Goal: Navigation & Orientation: Understand site structure

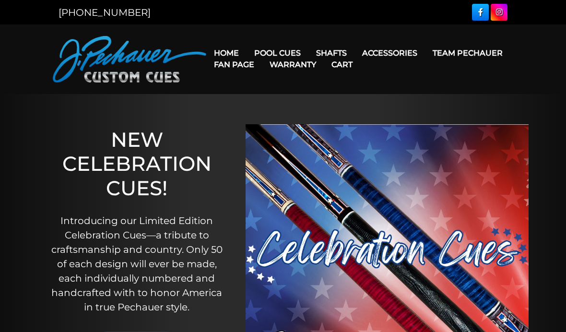
click at [360, 66] on link "Cart" at bounding box center [342, 64] width 36 height 24
click at [360, 70] on link "Cart" at bounding box center [342, 64] width 36 height 24
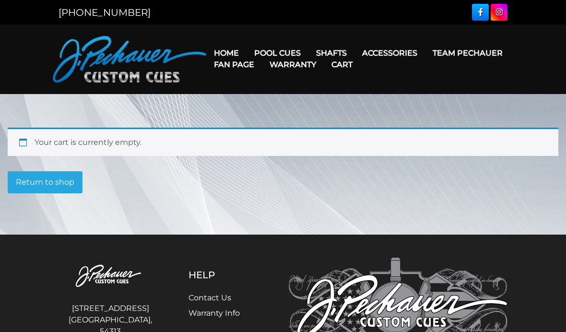
click at [425, 63] on link "Team Pechauer" at bounding box center [467, 53] width 85 height 24
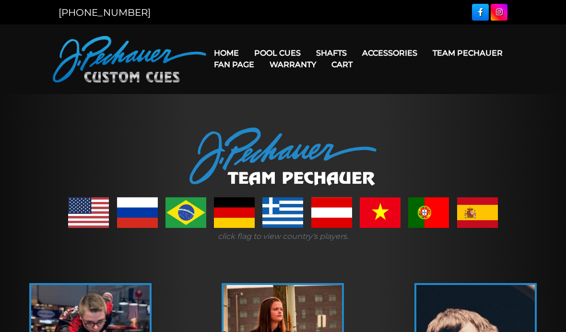
click at [262, 66] on link "Fan Page" at bounding box center [234, 64] width 56 height 24
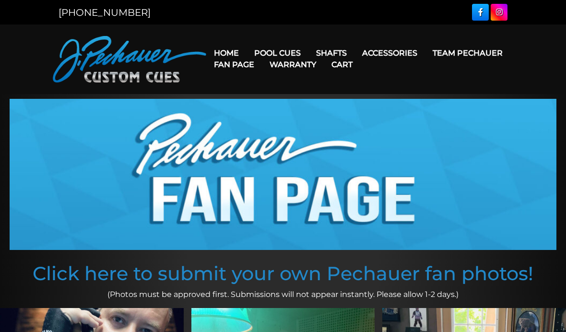
click at [324, 57] on link "Warranty" at bounding box center [293, 64] width 62 height 24
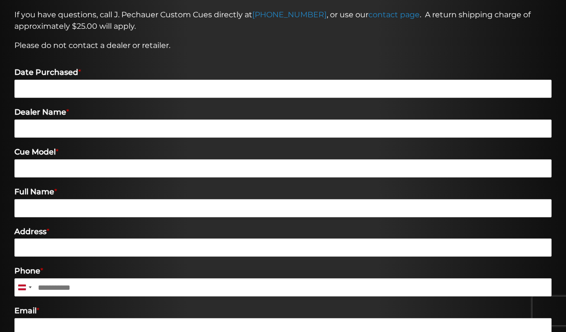
scroll to position [325, 0]
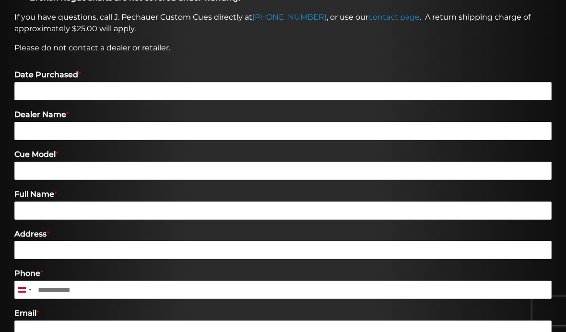
click at [88, 41] on div "Warranty & Registration Pechauer pool cues purchased after January 1st, 2006 fr…" at bounding box center [283, 112] width 547 height 619
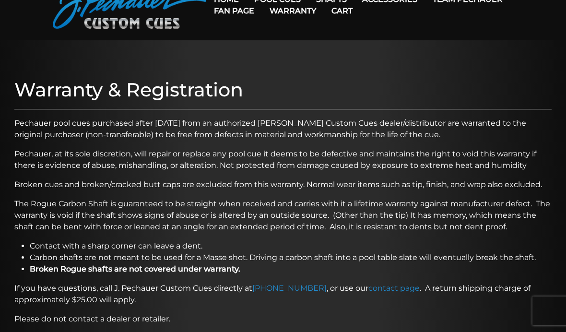
scroll to position [0, 0]
